Goal: Task Accomplishment & Management: Manage account settings

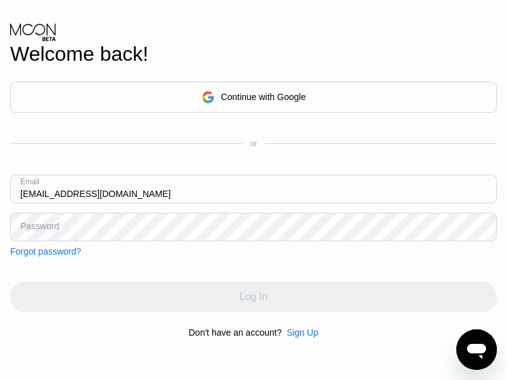
type input "[EMAIL_ADDRESS][DOMAIN_NAME]"
click at [253, 297] on div "Log In" at bounding box center [253, 297] width 28 height 13
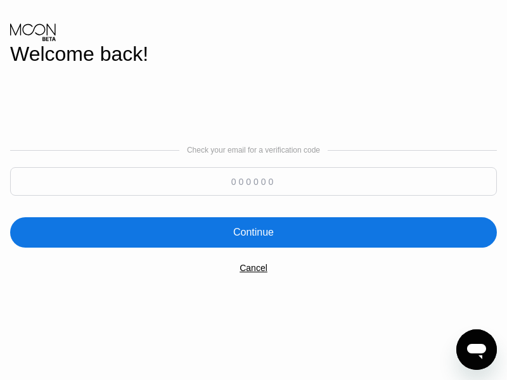
click at [253, 181] on input at bounding box center [253, 181] width 486 height 28
type input "581561"
click at [253, 232] on div "Continue" at bounding box center [253, 232] width 41 height 13
click at [253, 181] on input "581561" at bounding box center [253, 181] width 486 height 28
type input "581561"
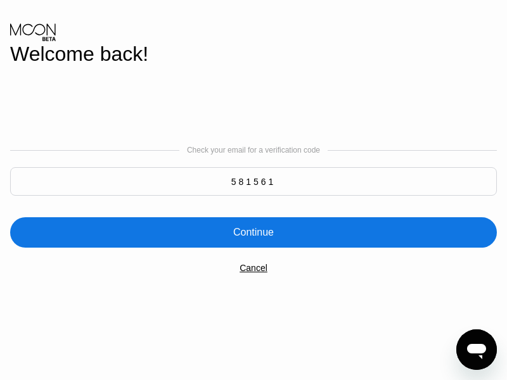
click at [253, 232] on div "Continue" at bounding box center [253, 232] width 41 height 13
click at [253, 181] on input "581561" at bounding box center [253, 181] width 486 height 28
type input "581561"
click at [253, 232] on div "Continue" at bounding box center [253, 232] width 41 height 13
click at [253, 181] on input "581561" at bounding box center [253, 181] width 486 height 28
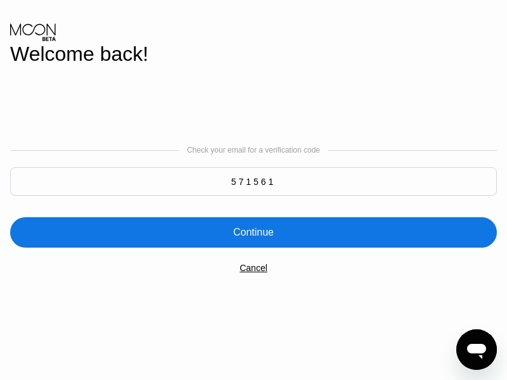
type input "571561"
click at [253, 232] on div "Continue" at bounding box center [253, 232] width 41 height 13
